Goal: Entertainment & Leisure: Consume media (video, audio)

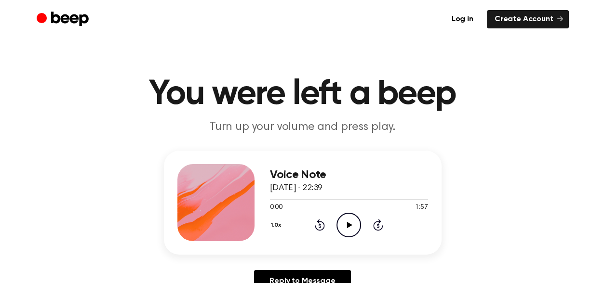
click at [347, 224] on icon at bounding box center [349, 225] width 5 height 6
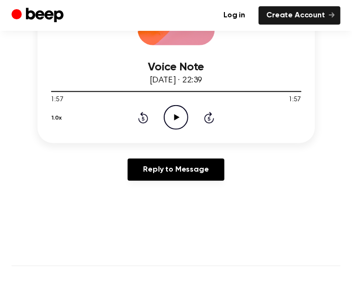
scroll to position [193, 0]
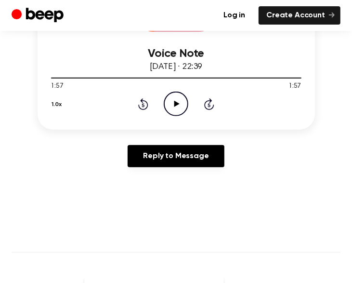
click at [176, 103] on icon at bounding box center [176, 104] width 5 height 6
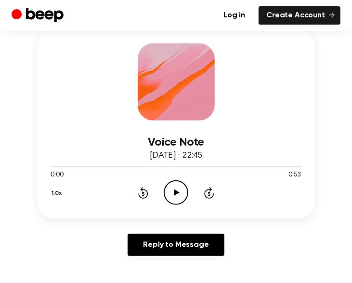
scroll to position [128, 0]
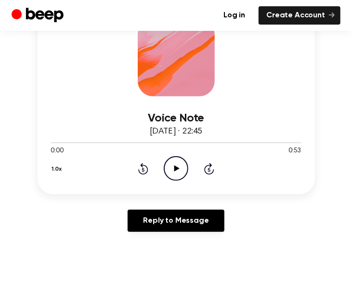
click at [177, 165] on icon "Play Audio" at bounding box center [176, 168] width 25 height 25
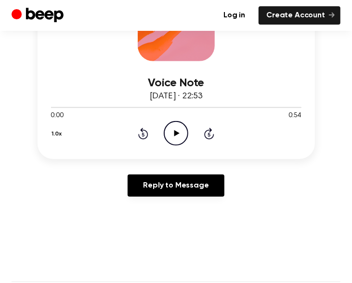
scroll to position [193, 0]
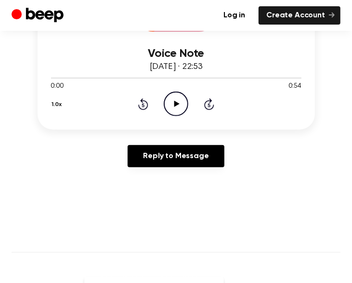
drag, startPoint x: 173, startPoint y: 100, endPoint x: 175, endPoint y: 10, distance: 90.6
click at [173, 100] on icon "Play Audio" at bounding box center [176, 104] width 25 height 25
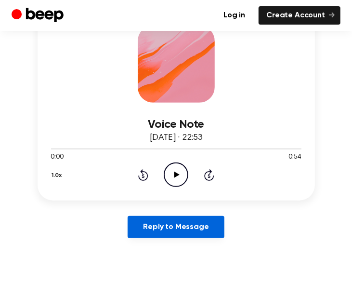
scroll to position [64, 0]
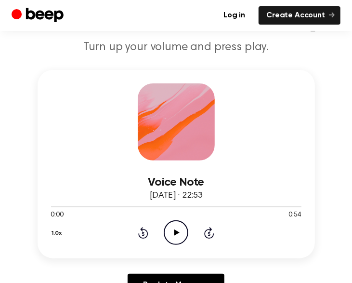
click at [177, 223] on icon "Play Audio" at bounding box center [176, 232] width 25 height 25
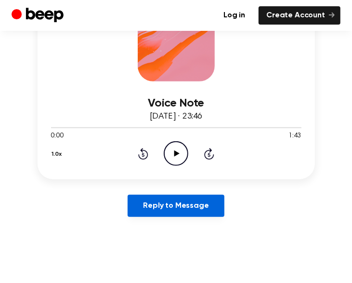
scroll to position [128, 0]
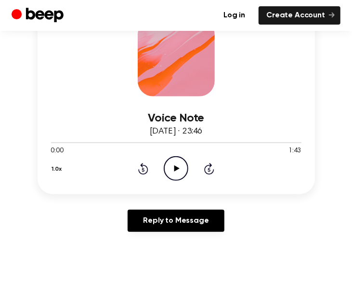
click at [174, 161] on icon "Play Audio" at bounding box center [176, 168] width 25 height 25
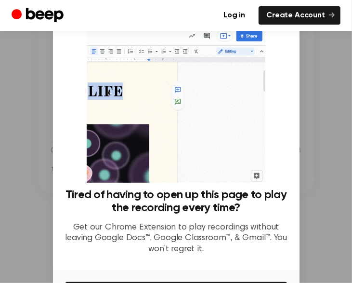
click at [314, 76] on div at bounding box center [176, 141] width 352 height 283
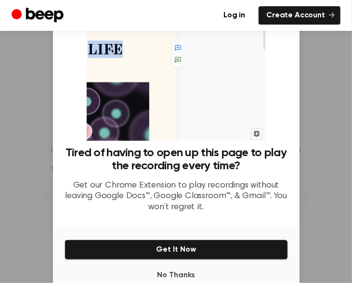
scroll to position [65, 0]
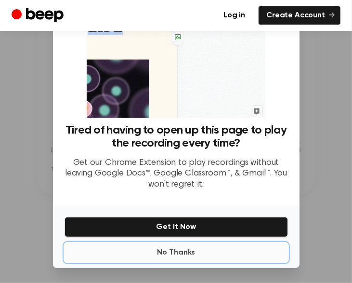
click at [193, 251] on button "No Thanks" at bounding box center [177, 252] width 224 height 19
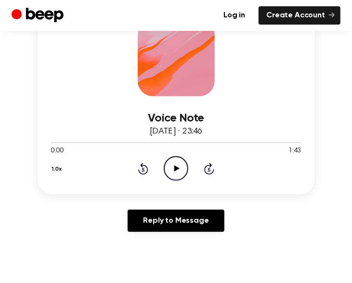
click at [177, 164] on icon "Play Audio" at bounding box center [176, 168] width 25 height 25
click at [177, 168] on icon at bounding box center [176, 168] width 4 height 6
click at [177, 170] on icon "Play Audio" at bounding box center [176, 168] width 25 height 25
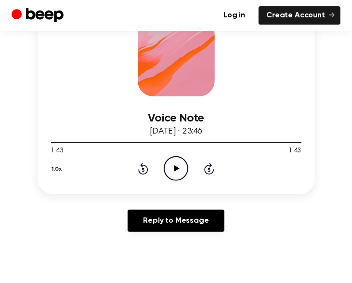
click at [172, 165] on icon "Play Audio" at bounding box center [176, 168] width 25 height 25
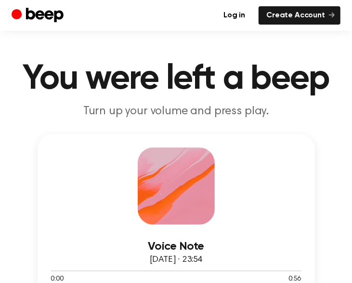
scroll to position [64, 0]
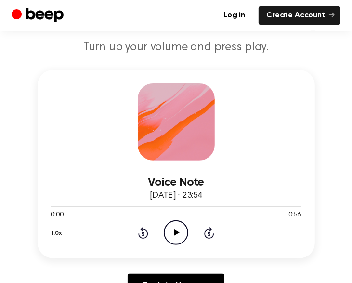
click at [178, 239] on icon "Play Audio" at bounding box center [176, 232] width 25 height 25
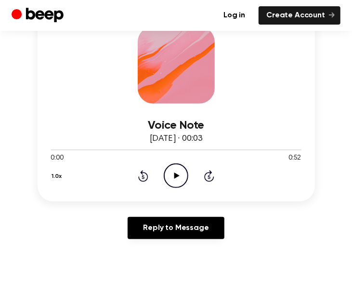
scroll to position [128, 0]
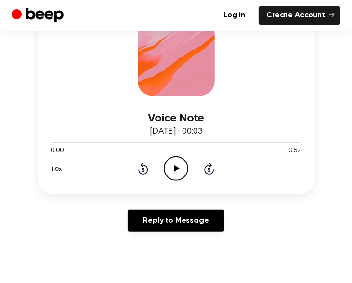
click at [173, 163] on icon "Play Audio" at bounding box center [176, 168] width 25 height 25
